Goal: Task Accomplishment & Management: Use online tool/utility

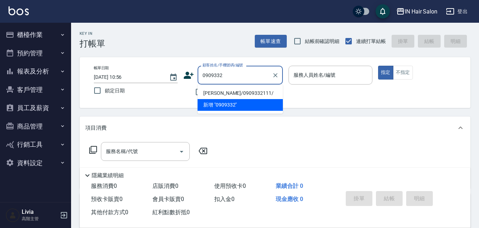
drag, startPoint x: 208, startPoint y: 93, endPoint x: 165, endPoint y: 87, distance: 43.4
click at [207, 93] on li "[PERSON_NAME]/0909332111/" at bounding box center [239, 93] width 85 height 12
type input "[PERSON_NAME]/0909332111/"
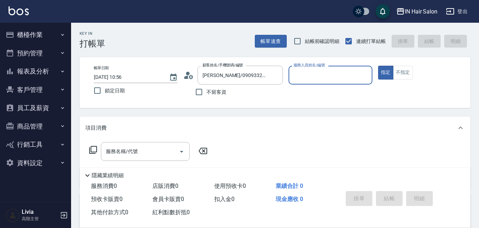
type input "7號設計師[PERSON_NAME]-7"
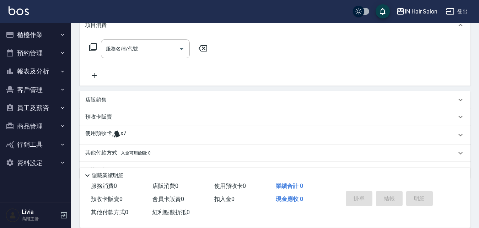
scroll to position [107, 0]
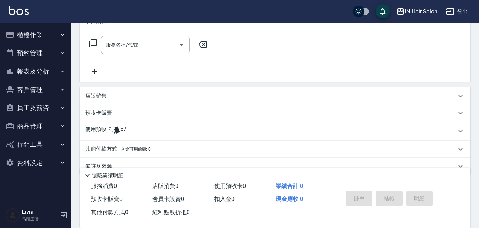
click at [103, 129] on p "使用預收卡" at bounding box center [98, 131] width 27 height 11
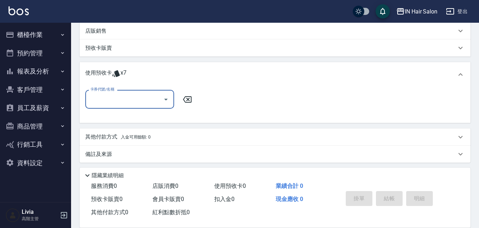
scroll to position [174, 0]
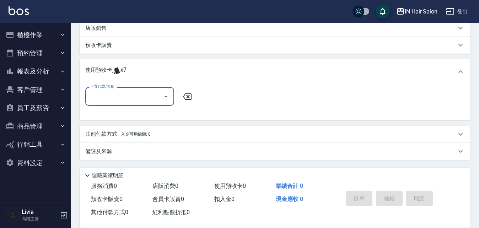
click at [126, 97] on input "卡券代號/名稱" at bounding box center [124, 96] width 72 height 12
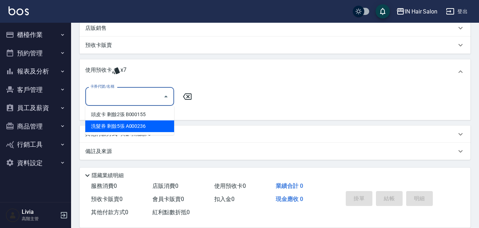
click at [121, 125] on div "洗髮券 剩餘5張 A000236" at bounding box center [129, 126] width 89 height 12
type input "洗髮券 A000236"
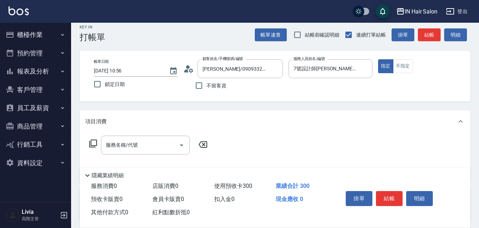
scroll to position [0, 0]
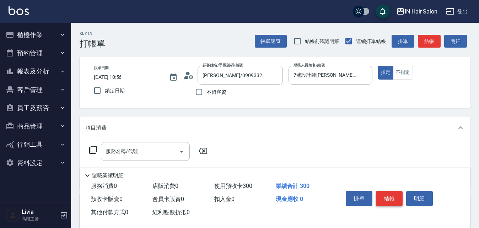
click at [391, 193] on button "結帳" at bounding box center [389, 198] width 27 height 15
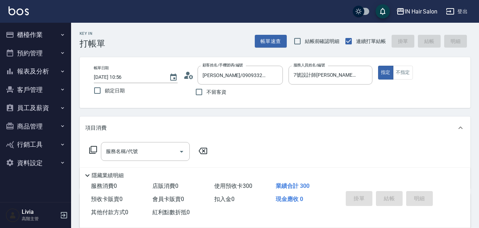
type input "[DATE] 13:05"
